Goal: Task Accomplishment & Management: Manage account settings

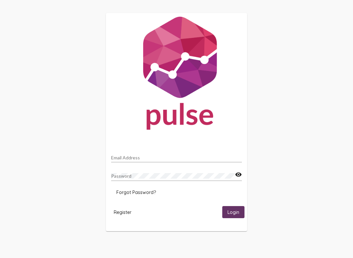
scroll to position [0, 44]
